Goal: Task Accomplishment & Management: Manage account settings

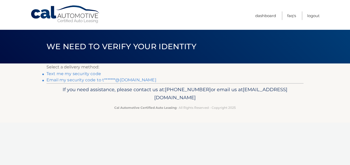
click at [72, 81] on link "Email my security code to t*******@yahoo.com" at bounding box center [101, 80] width 110 height 5
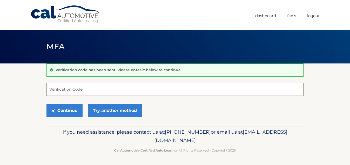
click at [73, 91] on input "Verification Code" at bounding box center [174, 89] width 257 height 13
paste input "433518"
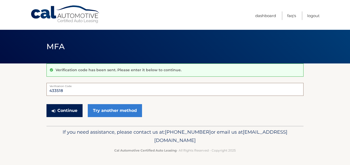
type input "433518"
click at [76, 112] on button "Continue" at bounding box center [64, 110] width 36 height 13
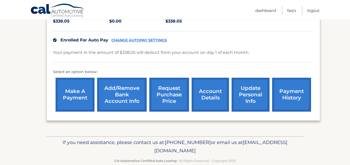
scroll to position [130, 0]
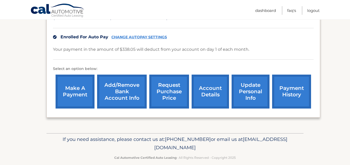
click at [208, 82] on link "account details" at bounding box center [210, 92] width 37 height 34
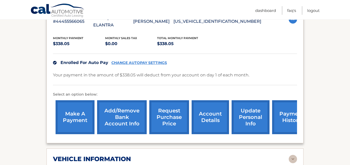
scroll to position [120, 0]
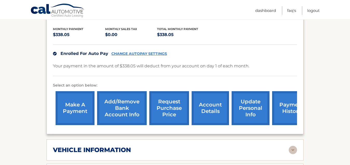
click at [284, 103] on link "payment history" at bounding box center [291, 108] width 39 height 34
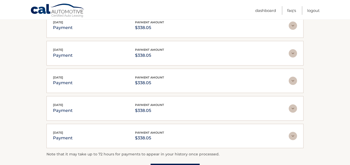
scroll to position [176, 0]
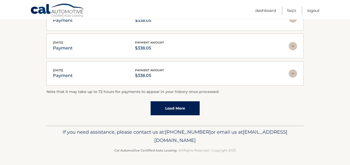
click at [183, 108] on link "Load More" at bounding box center [175, 108] width 49 height 14
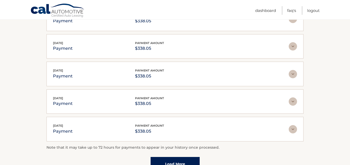
scroll to position [0, 0]
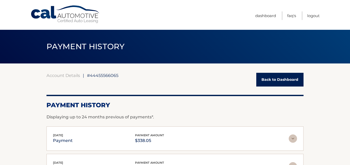
click at [284, 79] on link "Back to Dashboard" at bounding box center [279, 80] width 47 height 14
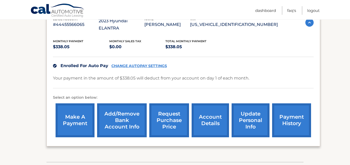
scroll to position [101, 0]
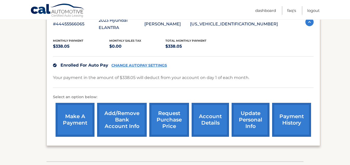
click at [217, 111] on link "account details" at bounding box center [210, 120] width 37 height 34
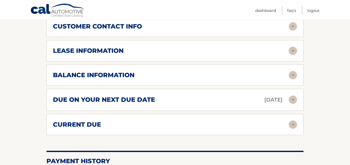
scroll to position [284, 0]
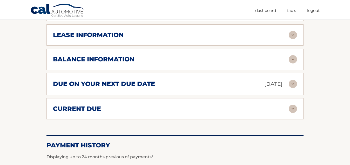
click at [281, 56] on div "balance information" at bounding box center [171, 60] width 236 height 8
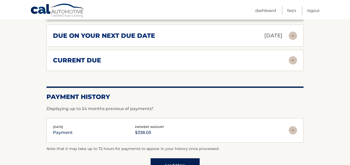
scroll to position [394, 0]
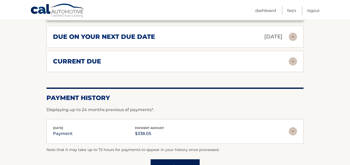
click at [279, 58] on div "current due" at bounding box center [171, 62] width 236 height 8
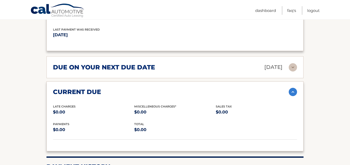
scroll to position [360, 0]
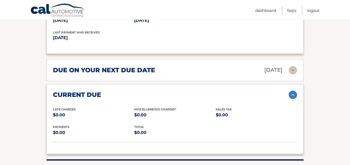
click at [283, 66] on div "due on your next due date [DATE]" at bounding box center [171, 70] width 236 height 9
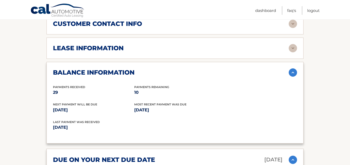
scroll to position [270, 0]
click at [276, 45] on div "lease information" at bounding box center [171, 49] width 236 height 8
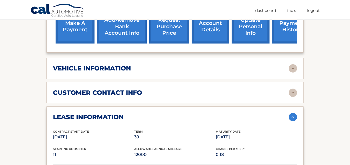
scroll to position [202, 0]
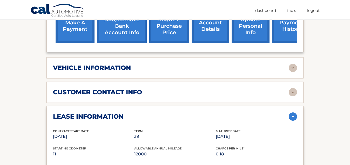
click at [282, 64] on div "vehicle information" at bounding box center [171, 68] width 236 height 8
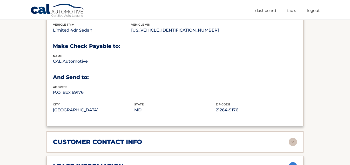
scroll to position [282, 0]
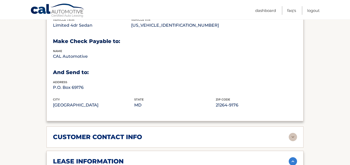
click at [274, 134] on div "customer contact info full name [PERSON_NAME] street address [STREET_ADDRESS] […" at bounding box center [174, 137] width 257 height 21
click at [274, 133] on div "customer contact info" at bounding box center [171, 137] width 236 height 8
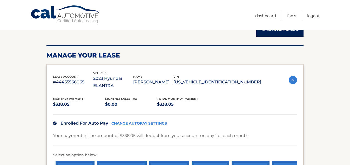
scroll to position [0, 0]
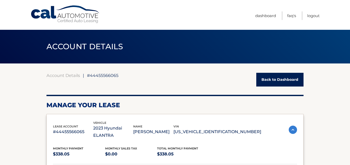
click at [280, 82] on link "Back to Dashboard" at bounding box center [279, 80] width 47 height 14
